Goal: Find specific page/section: Find specific page/section

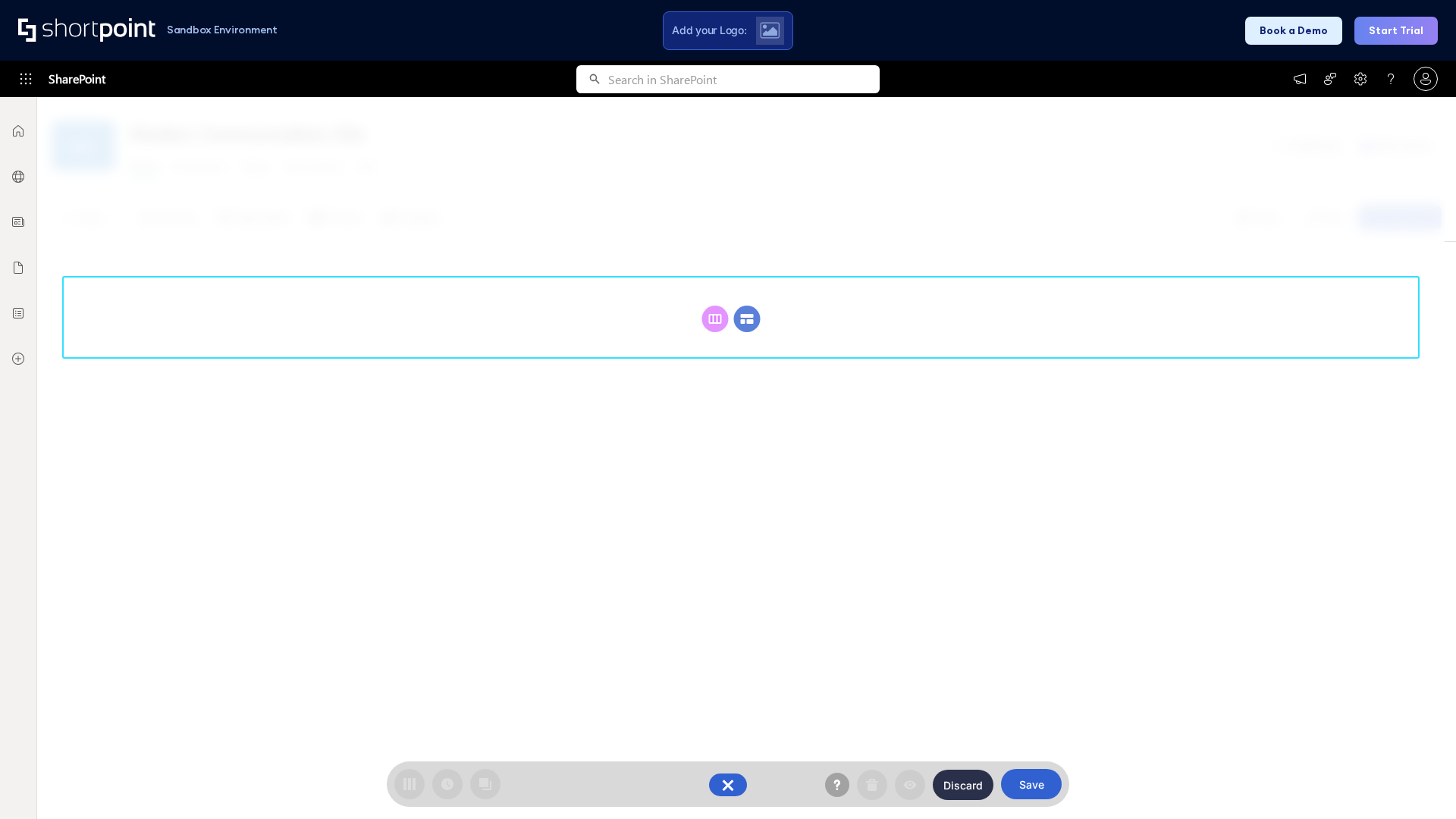
scroll to position [208, 0]
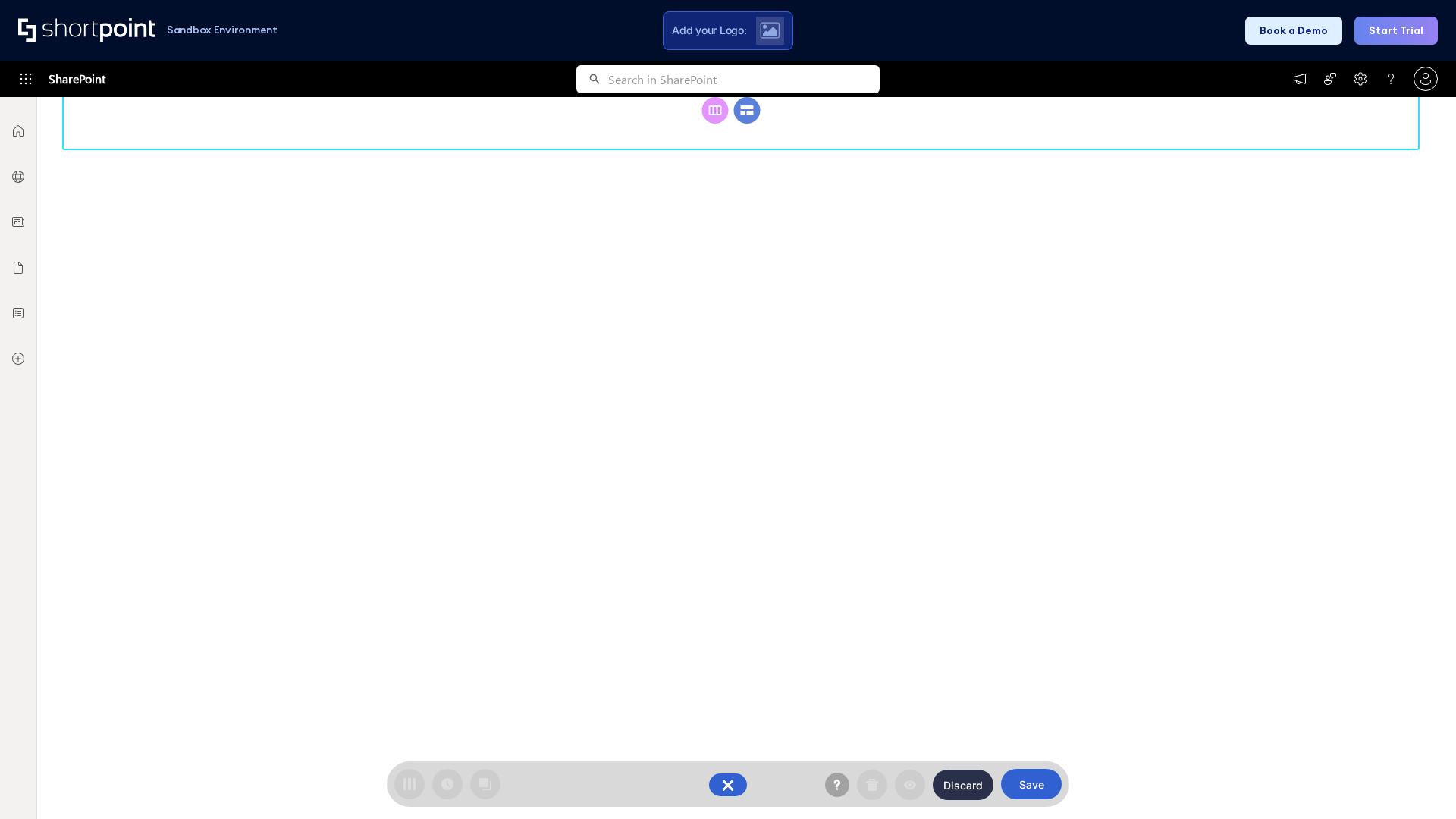
click at [747, 123] on circle at bounding box center [747, 111] width 27 height 27
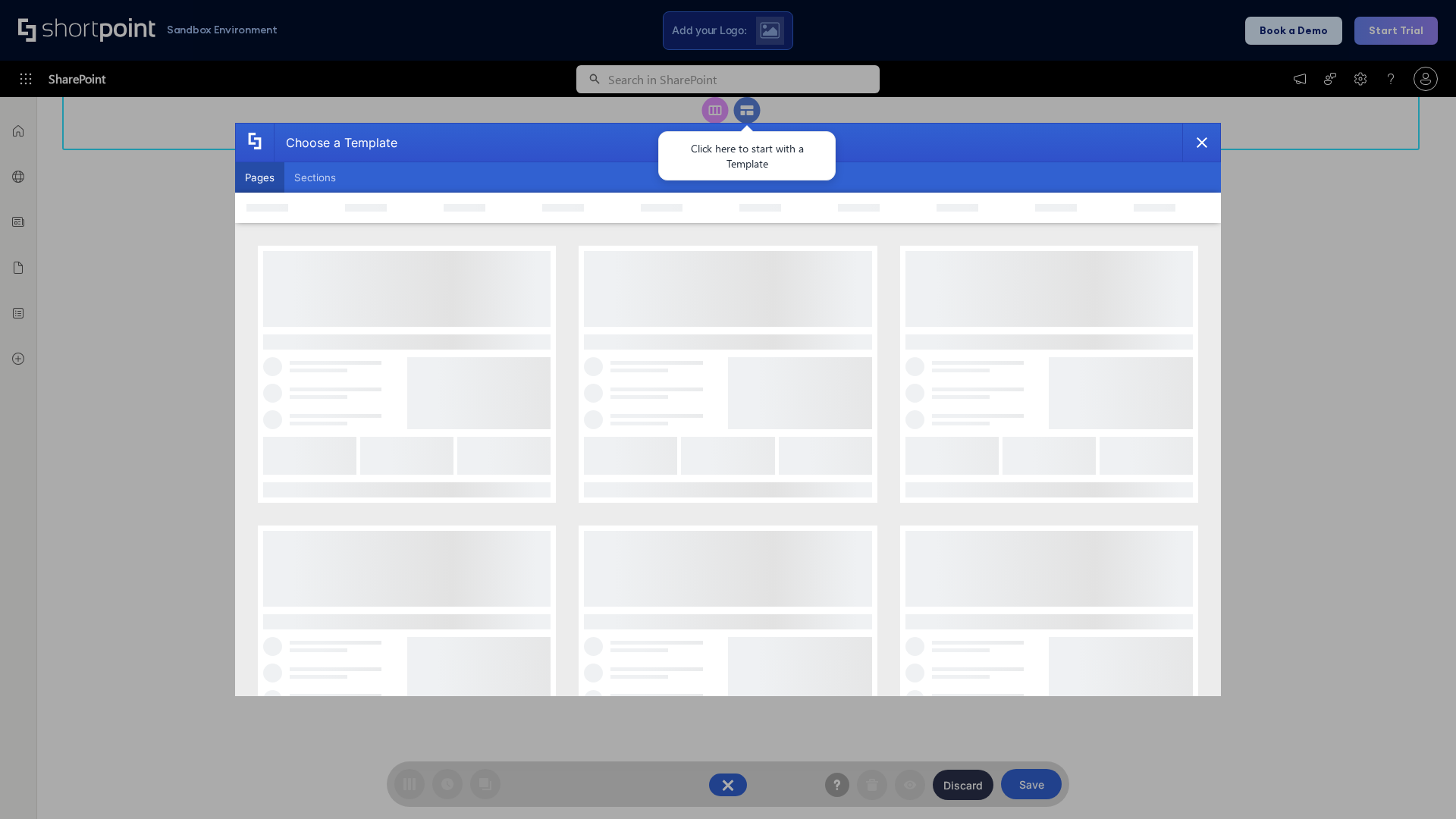
scroll to position [0, 0]
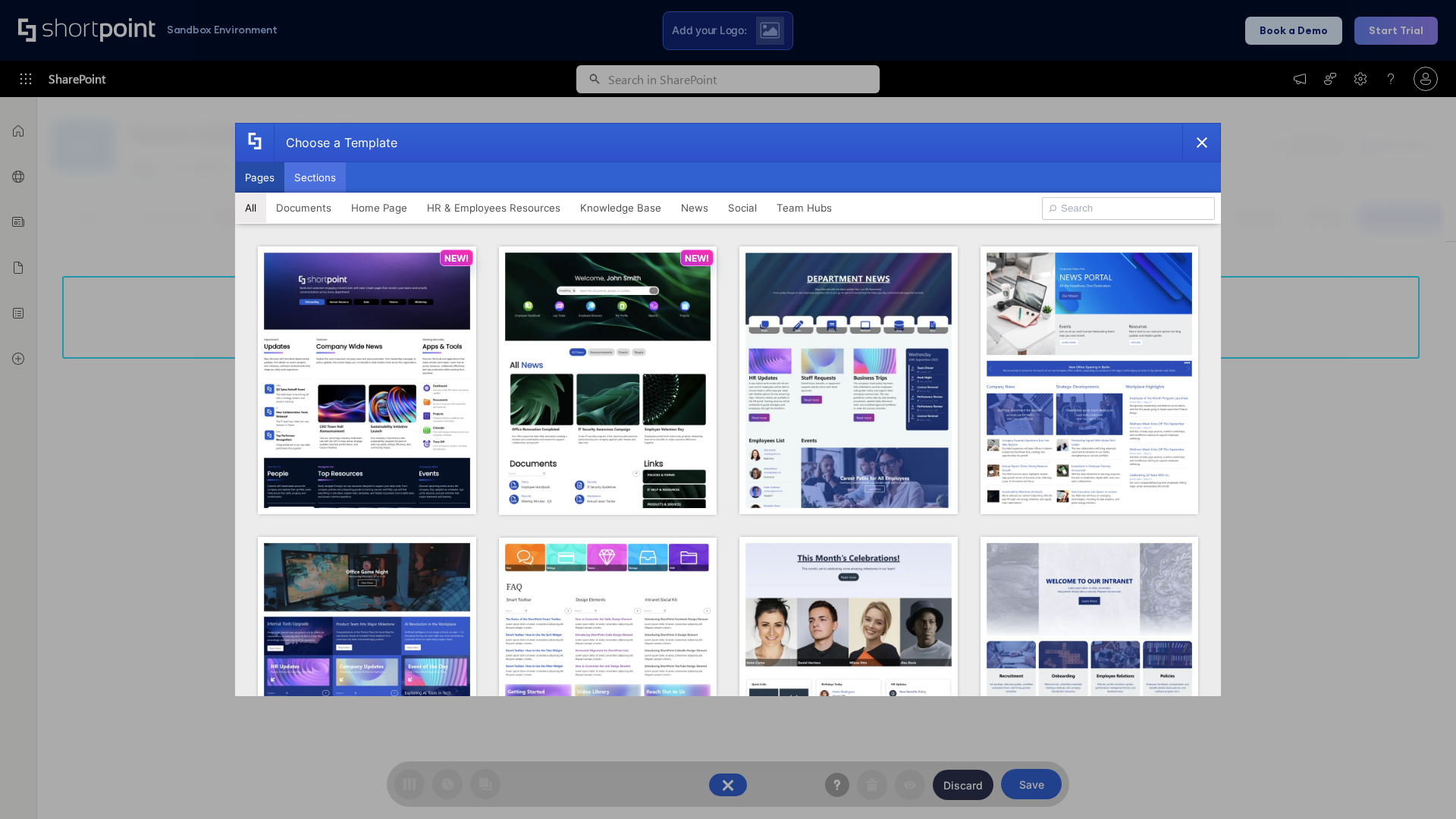
click at [314, 177] on button "Sections" at bounding box center [315, 177] width 62 height 30
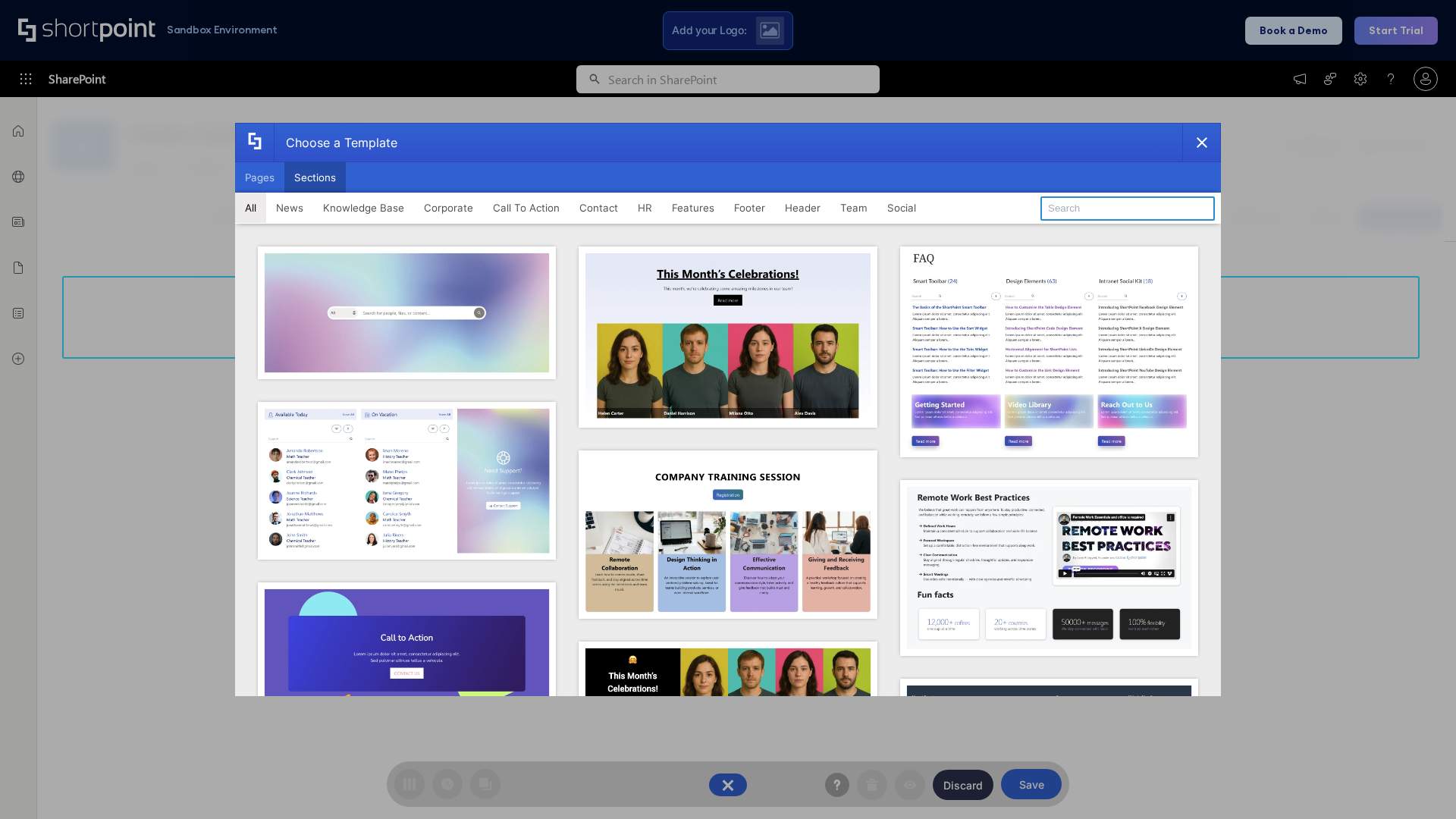
type input "Teams Advanced"
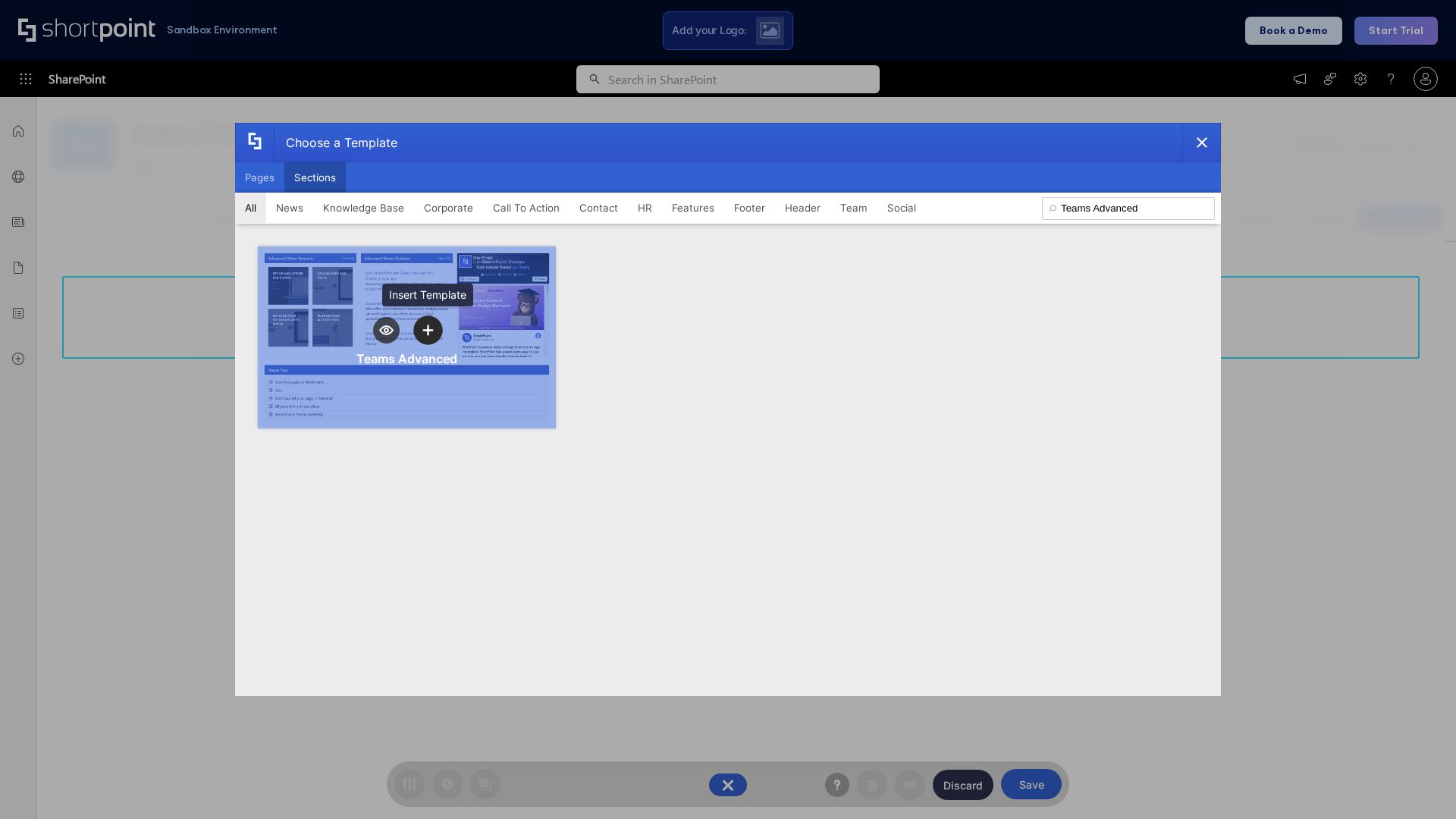
click at [428, 330] on icon "template selector" at bounding box center [427, 330] width 11 height 11
